Goal: Task Accomplishment & Management: Manage account settings

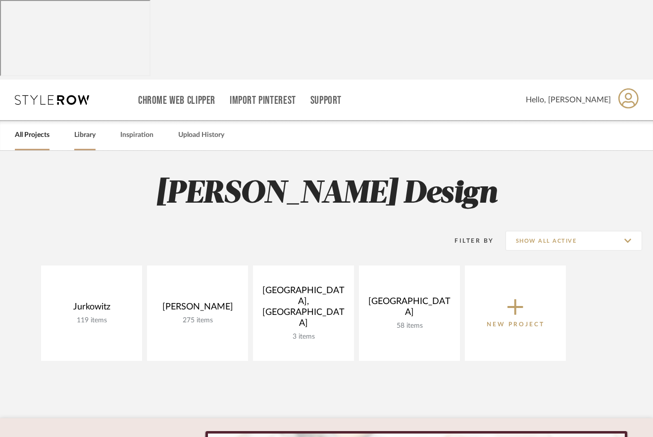
click at [79, 129] on link "Library" at bounding box center [84, 135] width 21 height 13
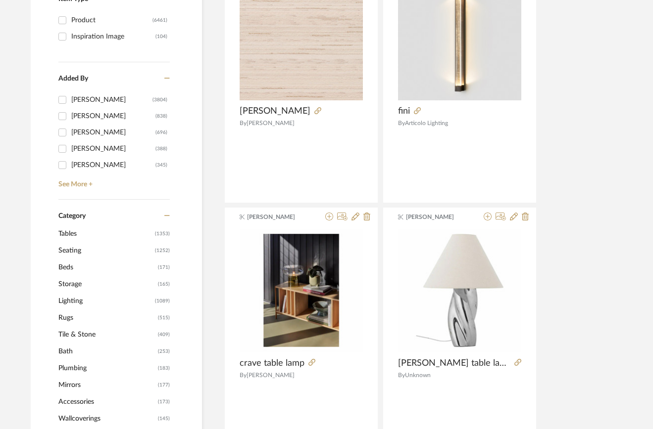
scroll to position [313, 6]
click at [69, 243] on span "Seating" at bounding box center [105, 251] width 94 height 17
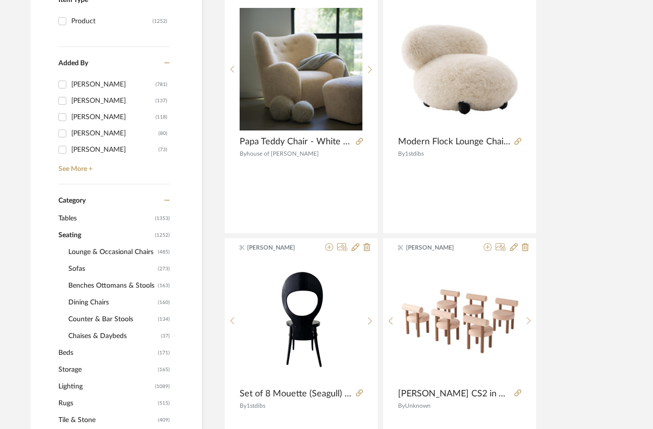
scroll to position [310, 6]
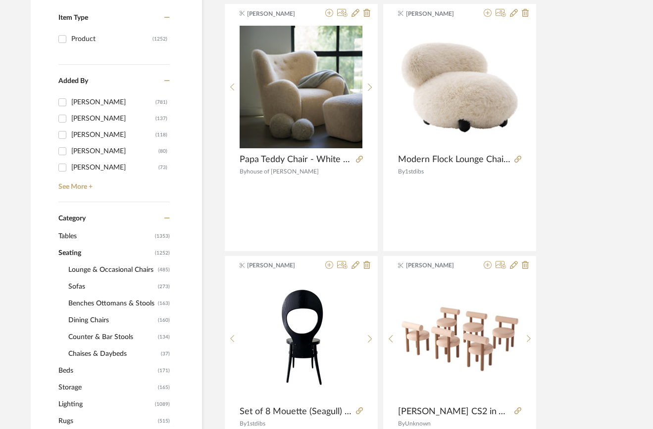
click at [85, 312] on span "Dining Chairs" at bounding box center [111, 320] width 87 height 17
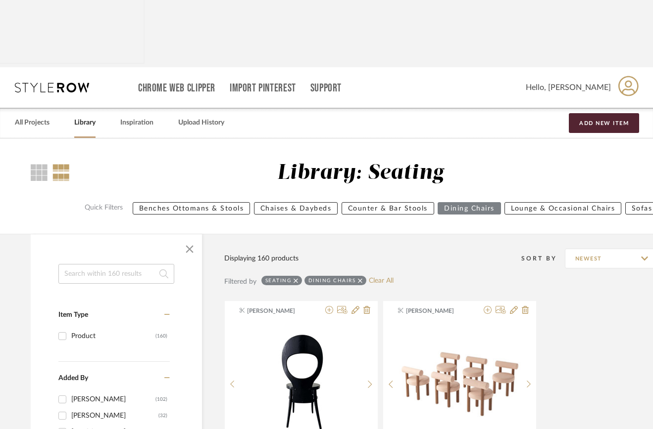
scroll to position [0, 6]
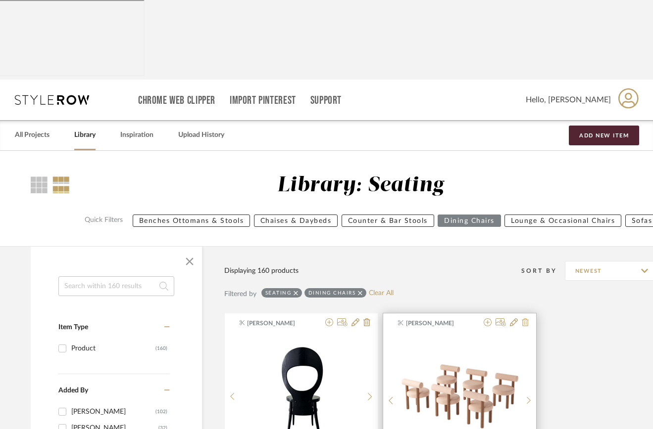
click at [523, 319] on icon at bounding box center [524, 323] width 7 height 8
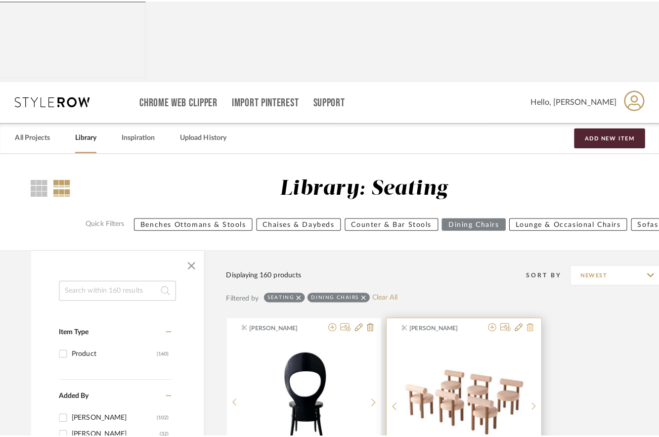
scroll to position [0, 0]
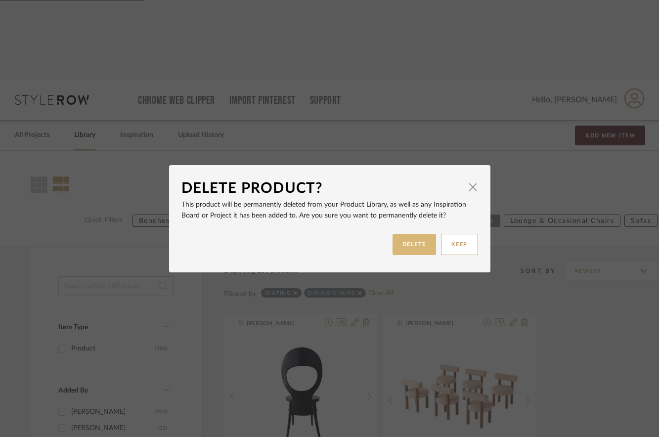
click at [412, 238] on button "DELETE" at bounding box center [415, 244] width 44 height 21
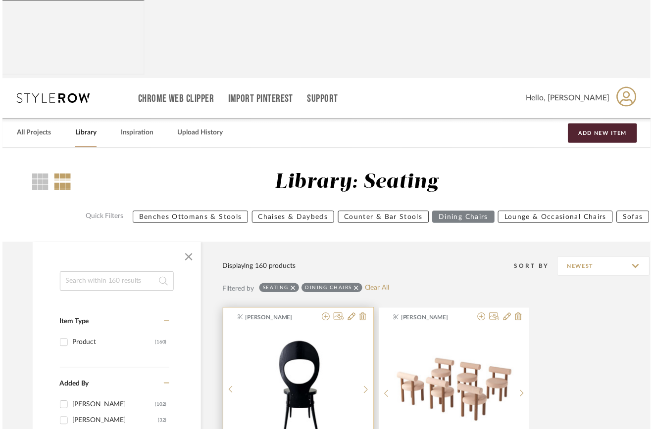
scroll to position [0, 6]
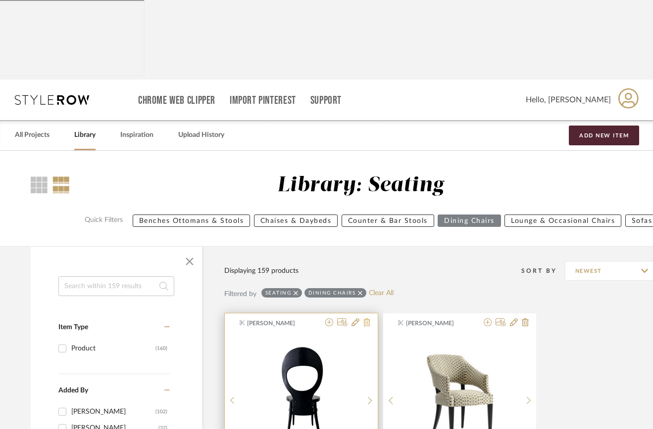
click at [367, 319] on icon at bounding box center [366, 323] width 7 height 8
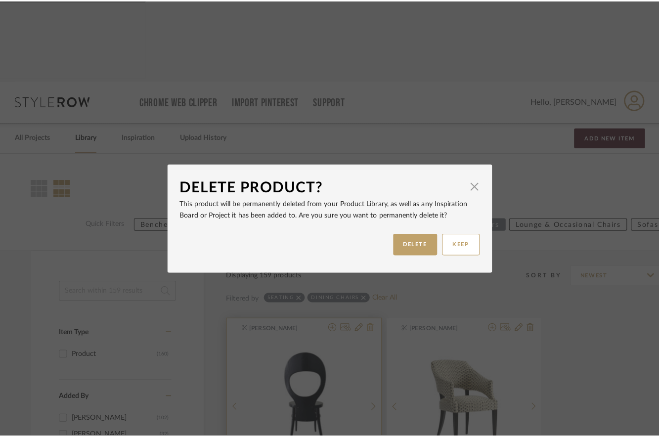
scroll to position [0, 0]
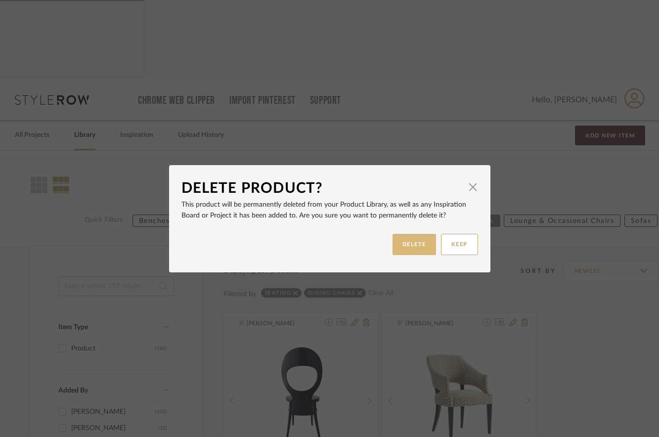
click at [406, 252] on button "DELETE" at bounding box center [415, 244] width 44 height 21
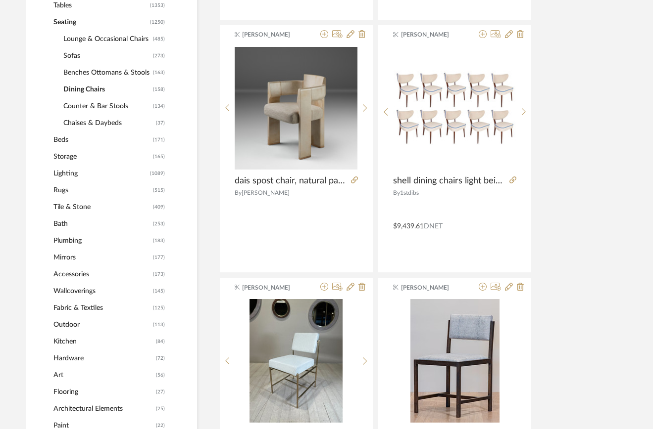
scroll to position [541, 12]
